Goal: Check status

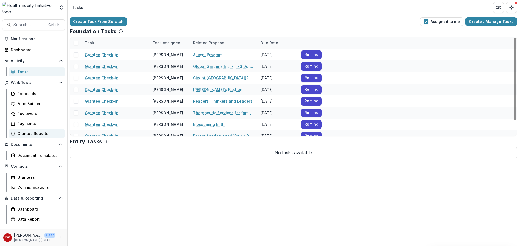
click at [36, 134] on div "Grantee Reports" at bounding box center [39, 134] width 44 height 6
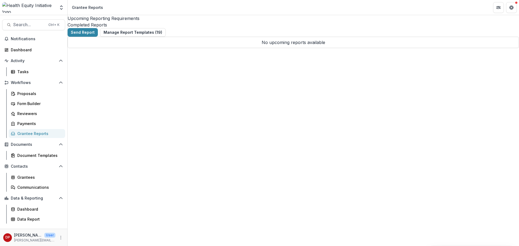
click at [175, 22] on div "Completed Reports" at bounding box center [293, 25] width 451 height 6
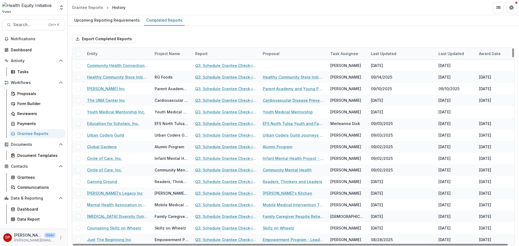
click at [120, 51] on div "Entity" at bounding box center [118, 54] width 68 height 12
click at [109, 71] on div "Sort Ascending Sort Descending Hide Column" at bounding box center [117, 82] width 67 height 43
click at [110, 66] on input at bounding box center [117, 66] width 65 height 9
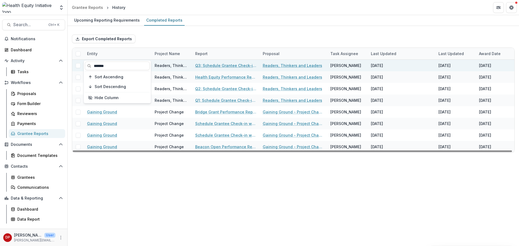
type input "*******"
click at [202, 66] on link "Q3: Schedule Grantee Check-in with Dr. Pasley" at bounding box center [225, 66] width 61 height 6
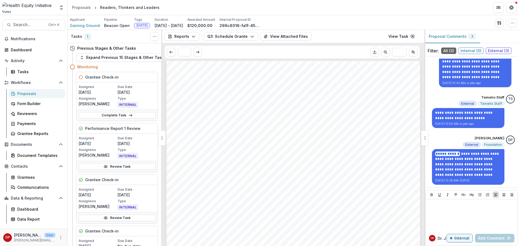
scroll to position [460, 0]
click at [274, 35] on button "View Attached Files" at bounding box center [285, 36] width 51 height 9
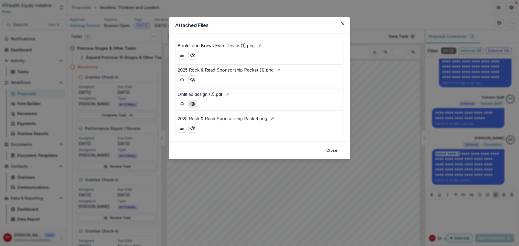
click at [192, 103] on icon "Preview Untitled design (2).pdf" at bounding box center [193, 103] width 4 height 3
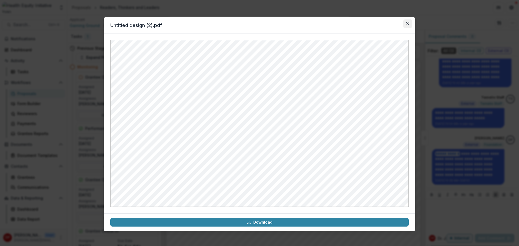
click at [406, 25] on icon "Close" at bounding box center [407, 23] width 3 height 3
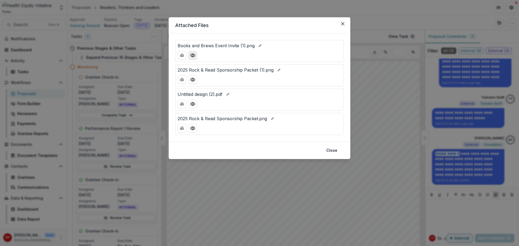
click at [196, 53] on button "Preview Books and Brews Event Invite (1).png" at bounding box center [192, 55] width 9 height 9
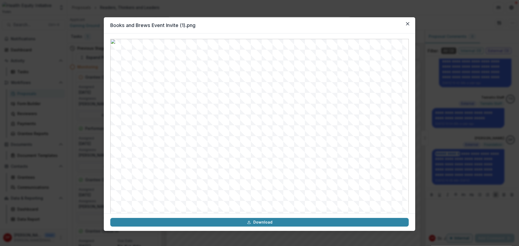
scroll to position [0, 0]
click at [405, 21] on button "Close" at bounding box center [407, 23] width 9 height 9
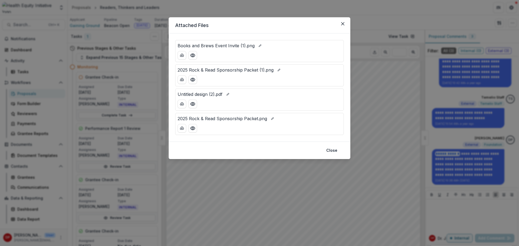
click at [340, 30] on section "Attached Files Books and Brews Event Invite (1).png 2025 Rock & Read Sponsorshi…" at bounding box center [260, 88] width 182 height 142
click at [340, 25] on button "Close" at bounding box center [342, 23] width 9 height 9
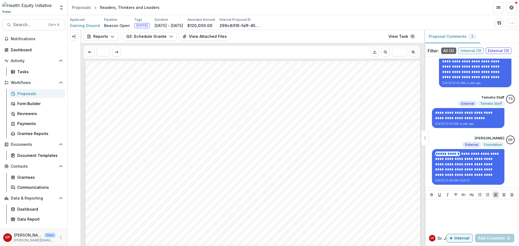
scroll to position [487, 0]
